Goal: Obtain resource: Download file/media

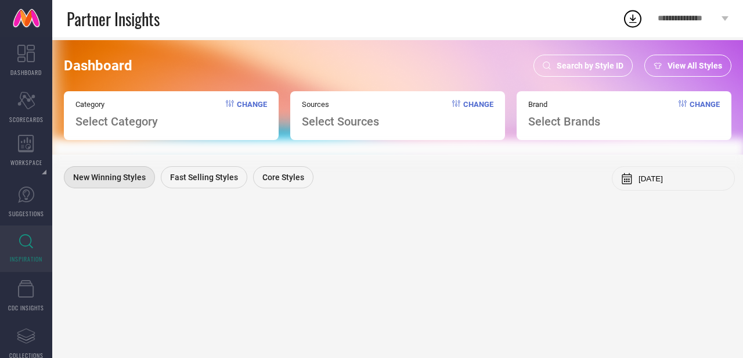
click at [571, 59] on div "Search by Style ID" at bounding box center [582, 66] width 99 height 22
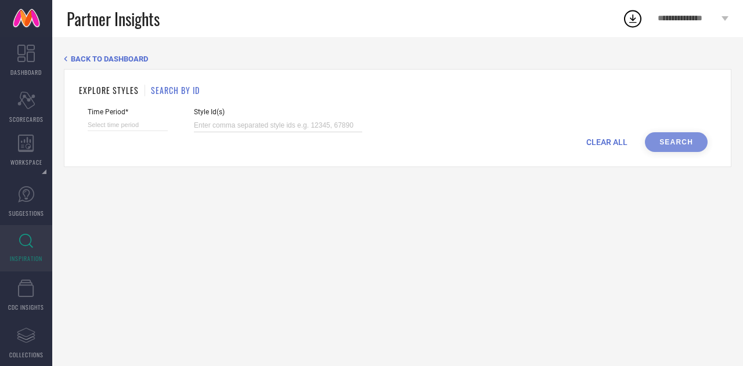
click at [232, 127] on input at bounding box center [278, 125] width 168 height 13
paste input "31887843 31774593 31774563 35933094 31590037 36339666 36684963 36057829 3188788…"
type input "31887843 31774593 31774563 35933094 31590037 36339666 36684963 36057829 3188788…"
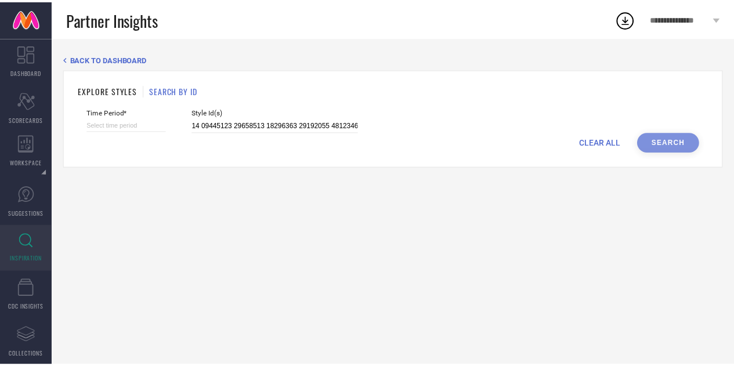
scroll to position [0, 0]
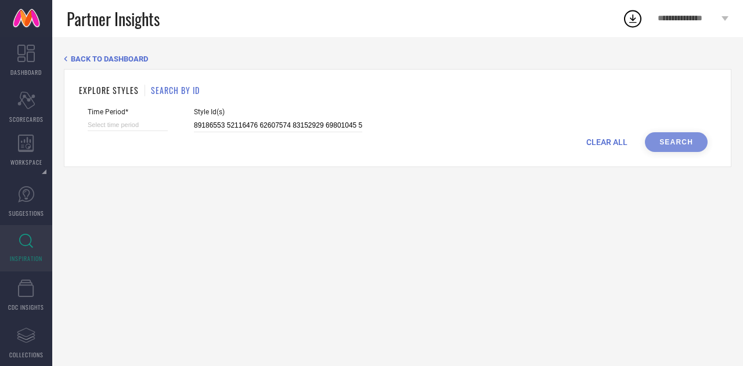
click at [114, 118] on div "Time Period*" at bounding box center [128, 120] width 80 height 24
select select "8"
select select "2025"
select select "9"
select select "2025"
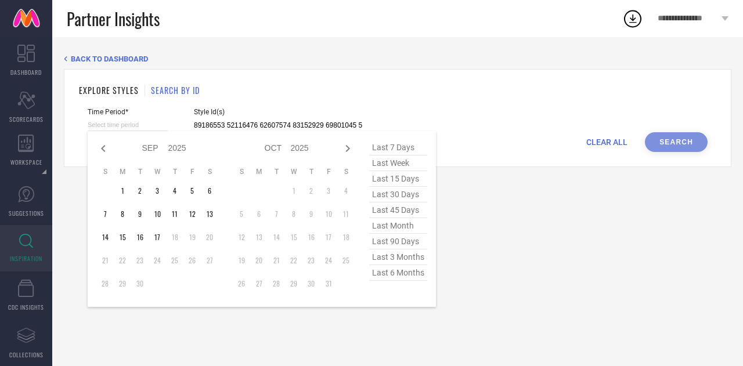
click at [129, 124] on input at bounding box center [128, 125] width 80 height 12
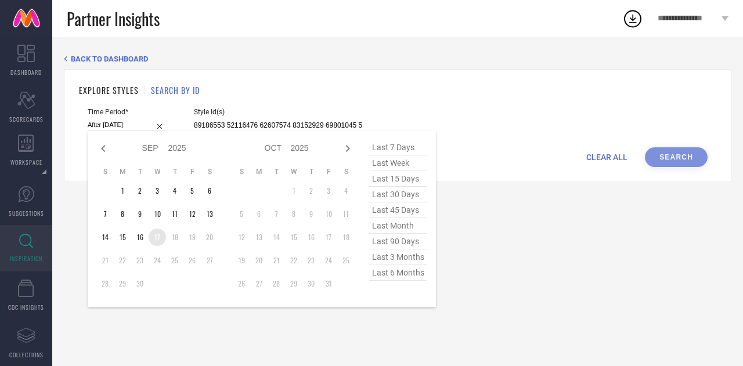
click at [162, 239] on td "17" at bounding box center [157, 237] width 17 height 17
type input "[DATE] to [DATE]"
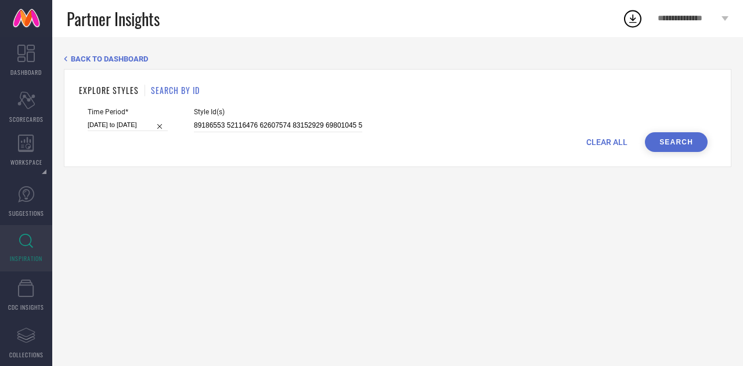
click at [663, 146] on button "Search" at bounding box center [676, 142] width 63 height 20
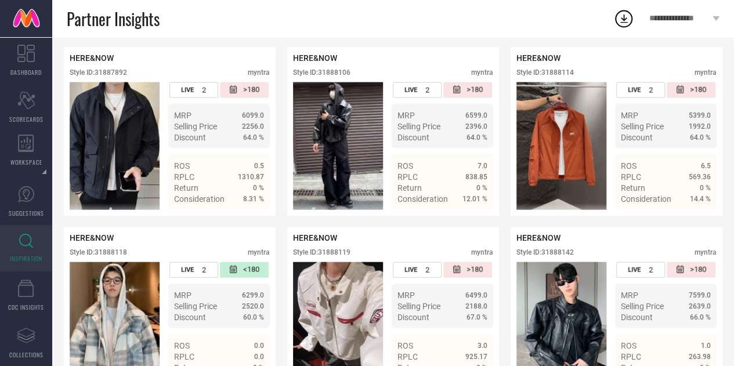
scroll to position [3391, 0]
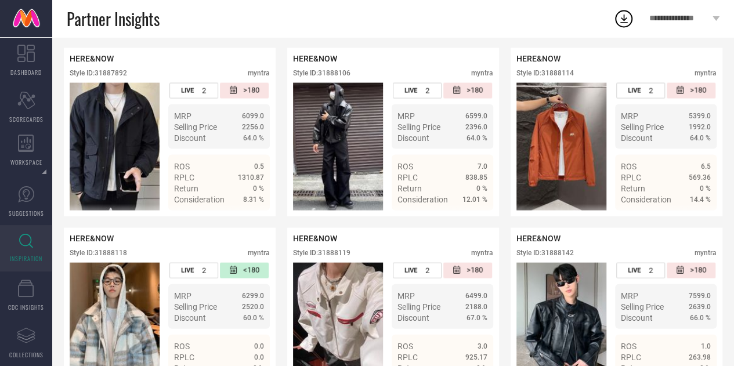
click at [629, 15] on icon at bounding box center [624, 18] width 21 height 21
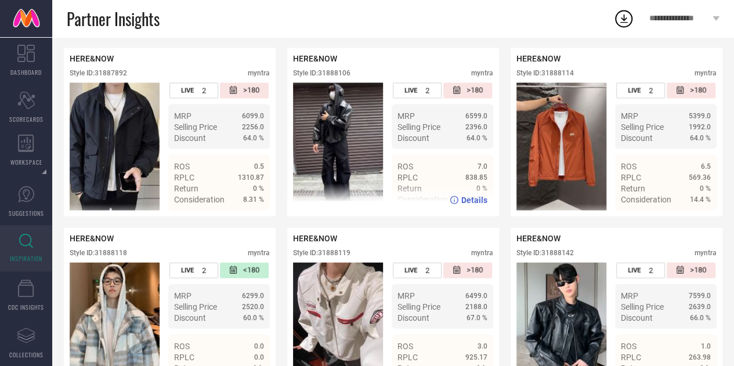
click at [474, 83] on div "HERE&NOW Style ID: 31888106 myntra" at bounding box center [393, 68] width 200 height 29
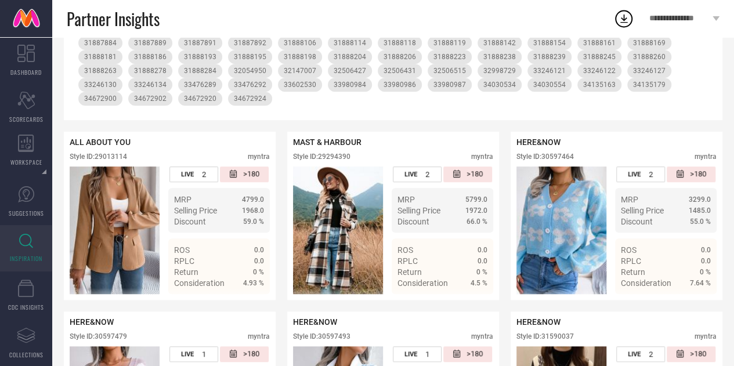
scroll to position [0, 0]
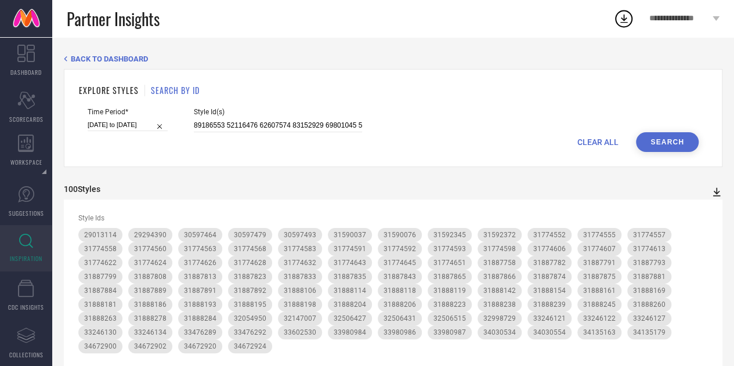
click at [717, 192] on icon at bounding box center [717, 192] width 12 height 12
click at [706, 214] on span "PDF" at bounding box center [704, 213] width 13 height 8
click at [623, 21] on icon at bounding box center [624, 18] width 21 height 21
click at [471, 84] on div "EXPLORE STYLES SEARCH BY ID" at bounding box center [393, 90] width 629 height 12
click at [718, 193] on icon at bounding box center [717, 192] width 8 height 9
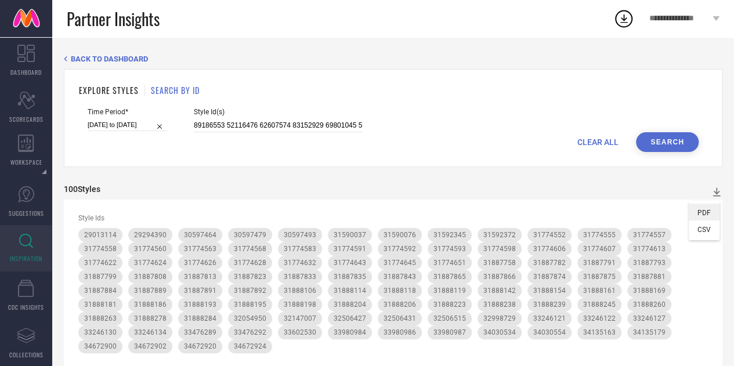
click at [712, 219] on li "PDF" at bounding box center [704, 212] width 31 height 17
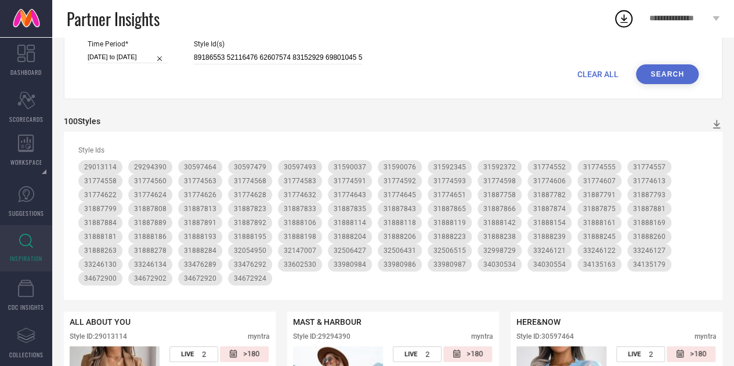
scroll to position [48, 0]
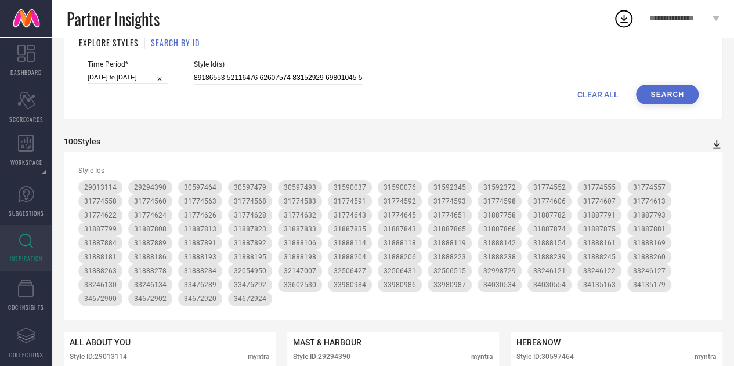
click at [720, 143] on icon at bounding box center [717, 145] width 12 height 12
click at [708, 168] on span "PDF" at bounding box center [704, 165] width 13 height 8
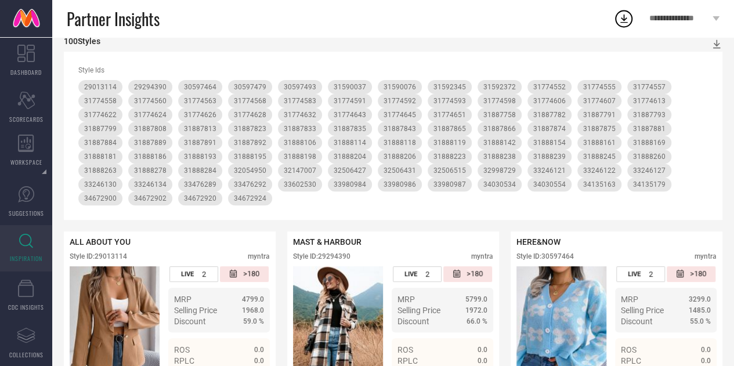
scroll to position [147, 0]
click at [713, 48] on icon at bounding box center [717, 45] width 12 height 12
click at [709, 64] on span "PDF" at bounding box center [704, 66] width 13 height 8
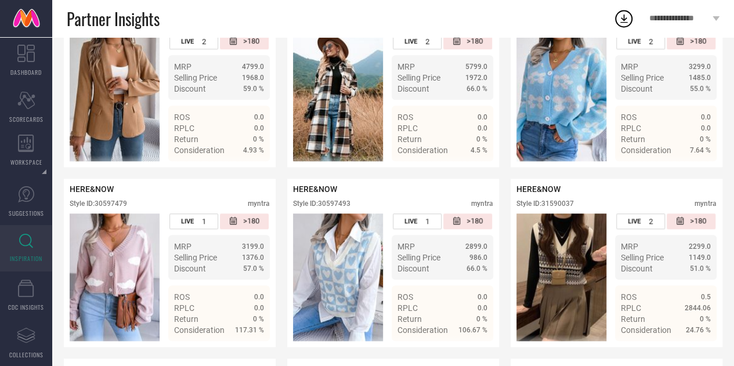
scroll to position [0, 0]
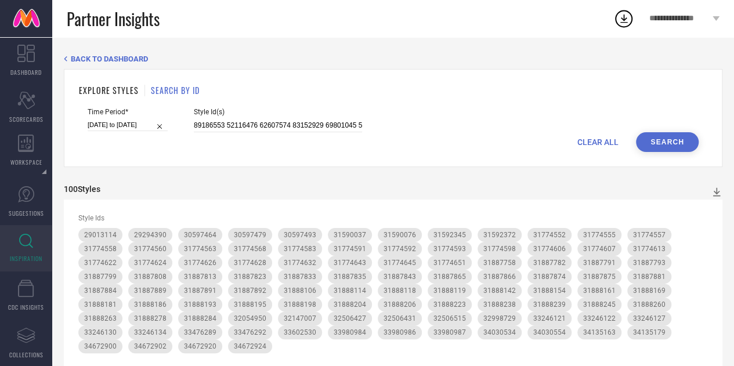
click at [459, 93] on div "EXPLORE STYLES SEARCH BY ID" at bounding box center [393, 90] width 629 height 12
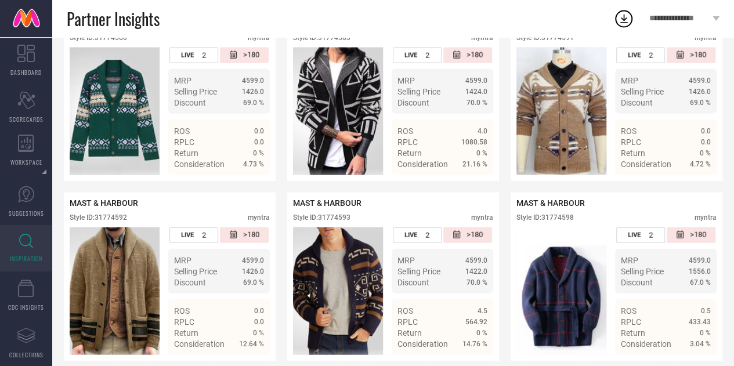
scroll to position [1267, 0]
click at [622, 23] on icon at bounding box center [624, 18] width 21 height 21
click at [502, 16] on div "Partner Insights" at bounding box center [340, 18] width 547 height 37
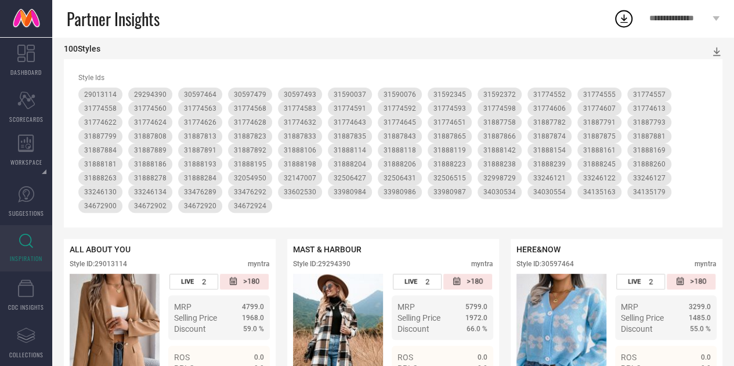
scroll to position [0, 0]
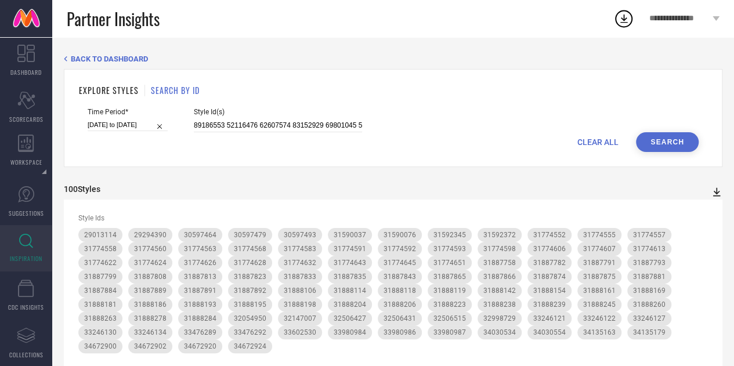
click at [718, 193] on icon at bounding box center [717, 192] width 8 height 9
click at [709, 215] on span "PDF" at bounding box center [704, 213] width 13 height 8
click at [719, 193] on icon at bounding box center [717, 192] width 12 height 12
click at [709, 212] on span "PDF" at bounding box center [704, 213] width 13 height 8
